Goal: Transaction & Acquisition: Purchase product/service

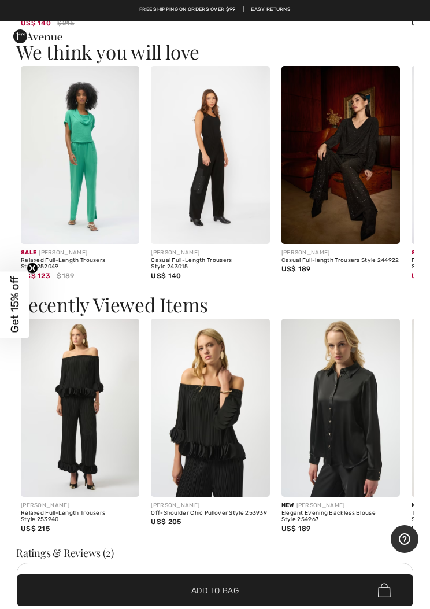
scroll to position [1685, 0]
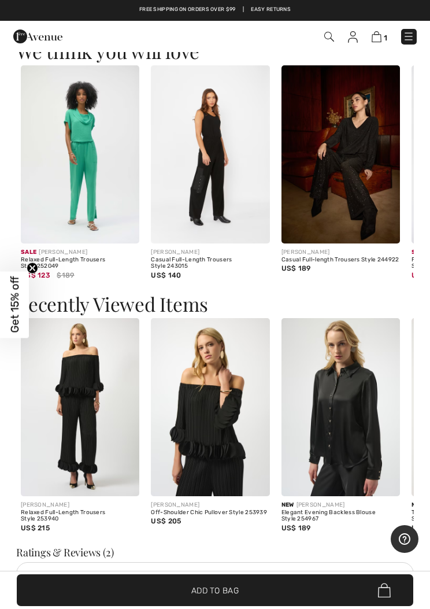
click at [222, 399] on img at bounding box center [210, 407] width 119 height 178
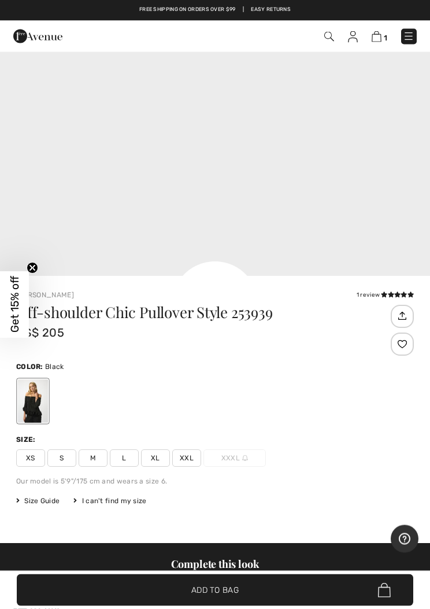
scroll to position [307, 0]
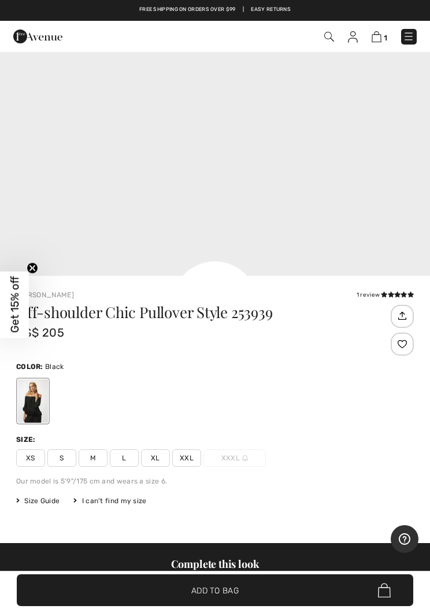
click at [37, 496] on span "Size Guide" at bounding box center [37, 501] width 43 height 10
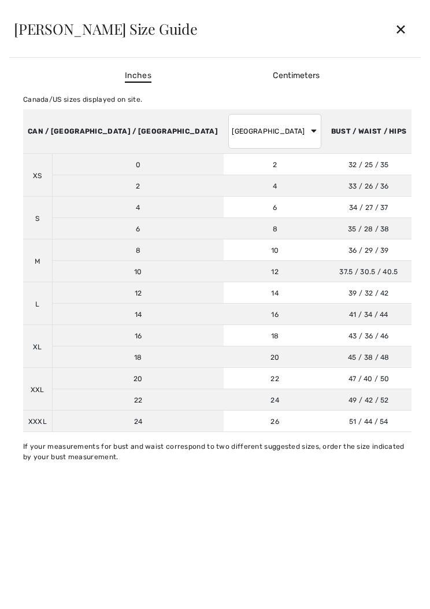
click at [401, 34] on div "✕" at bounding box center [401, 29] width 31 height 24
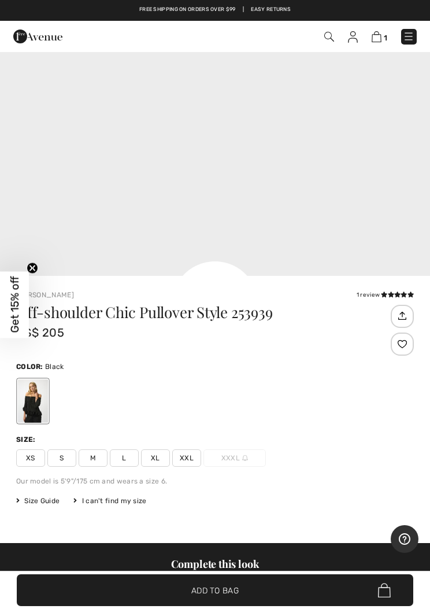
click at [62, 457] on span "S" at bounding box center [61, 457] width 29 height 17
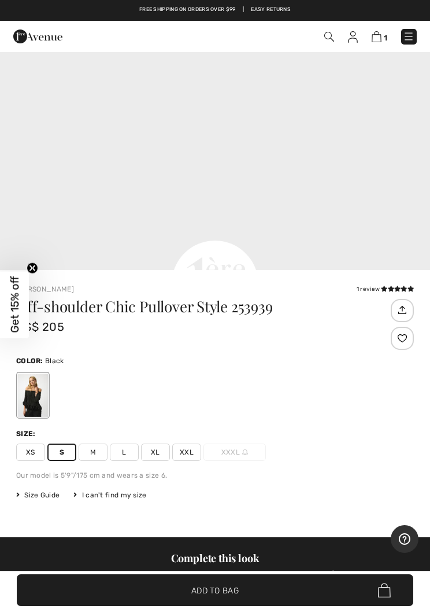
scroll to position [327, 0]
click at [216, 596] on span "Add to Bag" at bounding box center [214, 590] width 47 height 12
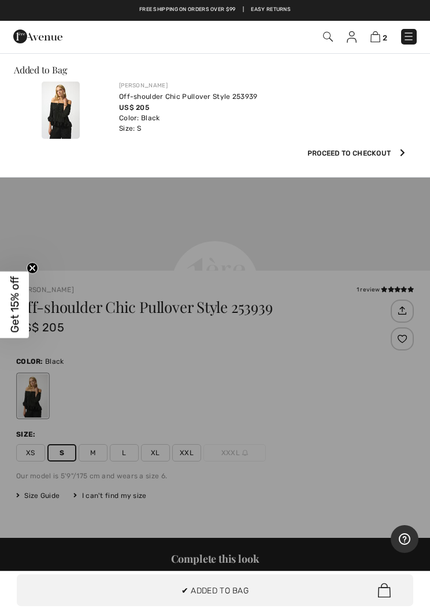
scroll to position [0, 0]
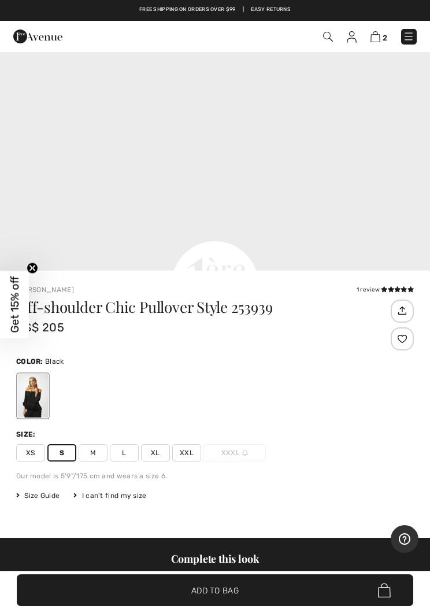
click at [380, 34] on img at bounding box center [376, 36] width 10 height 11
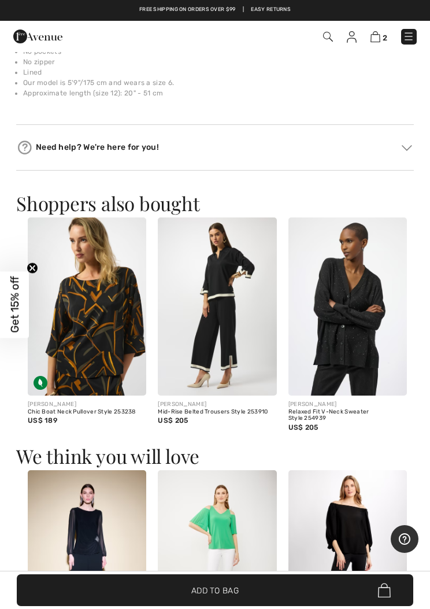
scroll to position [1280, 0]
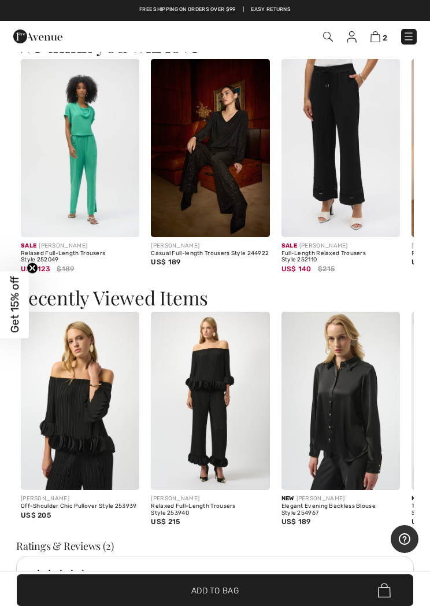
click at [86, 174] on img at bounding box center [80, 148] width 119 height 178
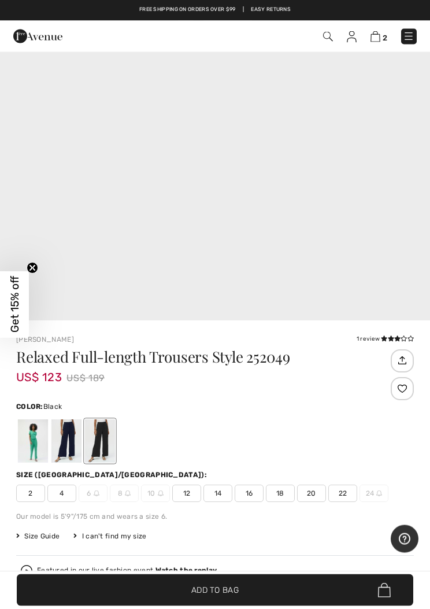
scroll to position [249, 0]
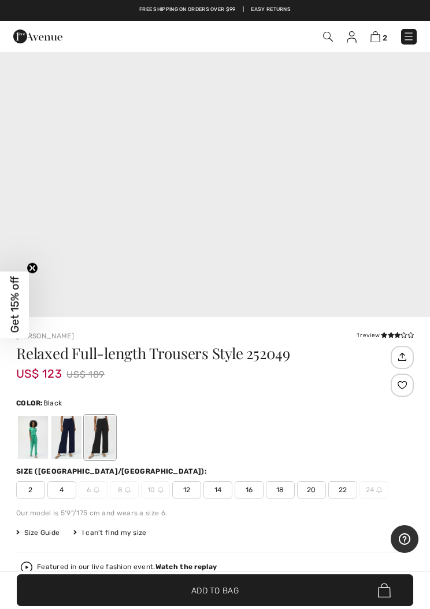
click at [41, 537] on span "Size Guide" at bounding box center [37, 533] width 43 height 10
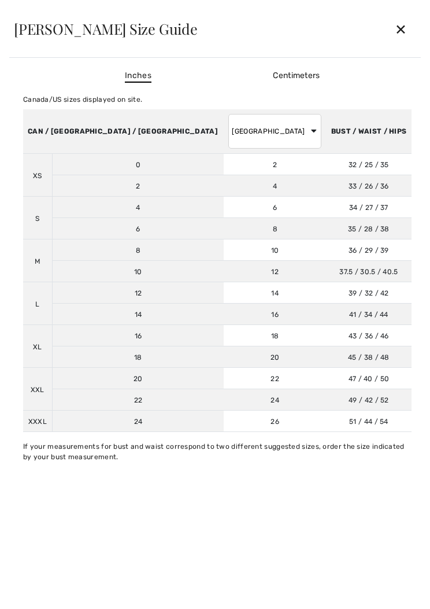
click at [399, 34] on div "✕" at bounding box center [401, 29] width 31 height 24
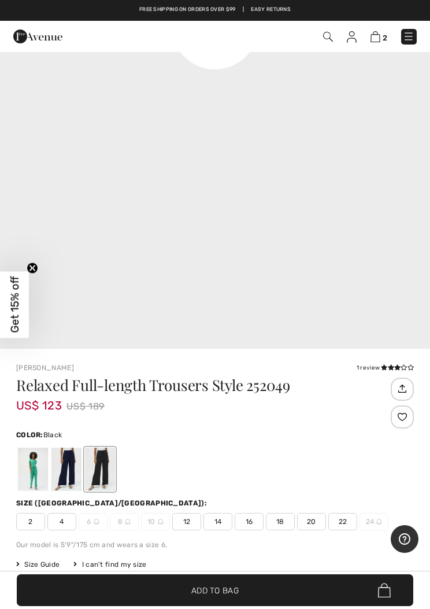
scroll to position [242, 0]
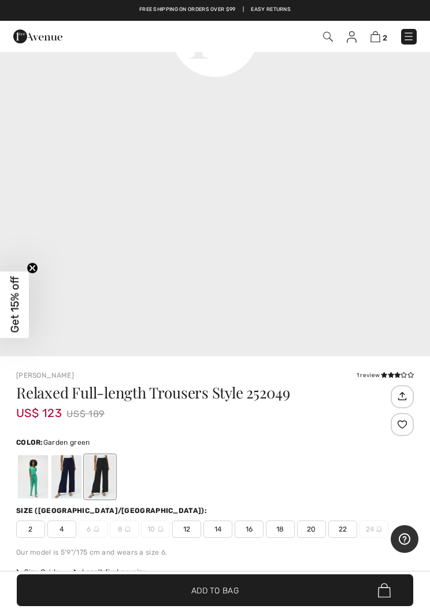
click at [31, 481] on div at bounding box center [33, 476] width 30 height 43
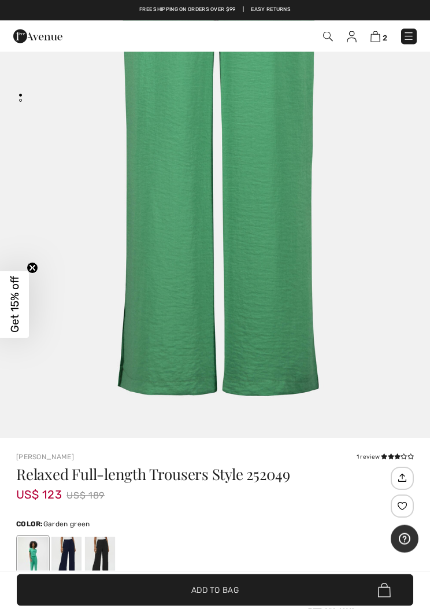
scroll to position [0, 0]
